Goal: Use online tool/utility

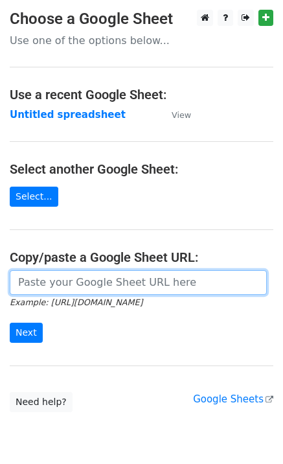
click at [46, 287] on input "url" at bounding box center [139, 282] width 258 height 25
paste input "[URL][DOMAIN_NAME]"
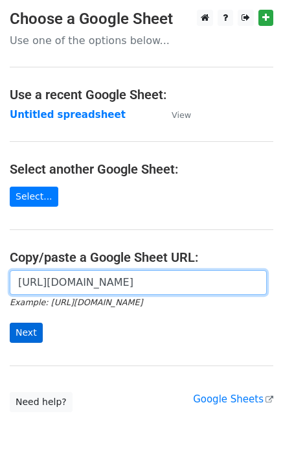
type input "[URL][DOMAIN_NAME]"
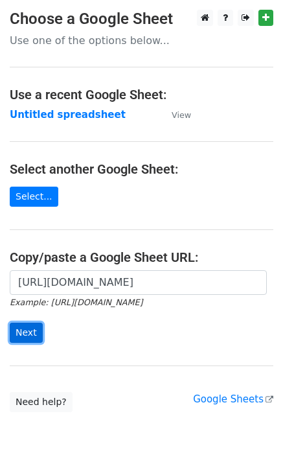
scroll to position [0, 0]
click at [29, 339] on input "Next" at bounding box center [26, 333] width 33 height 20
